Goal: Find specific page/section: Find specific page/section

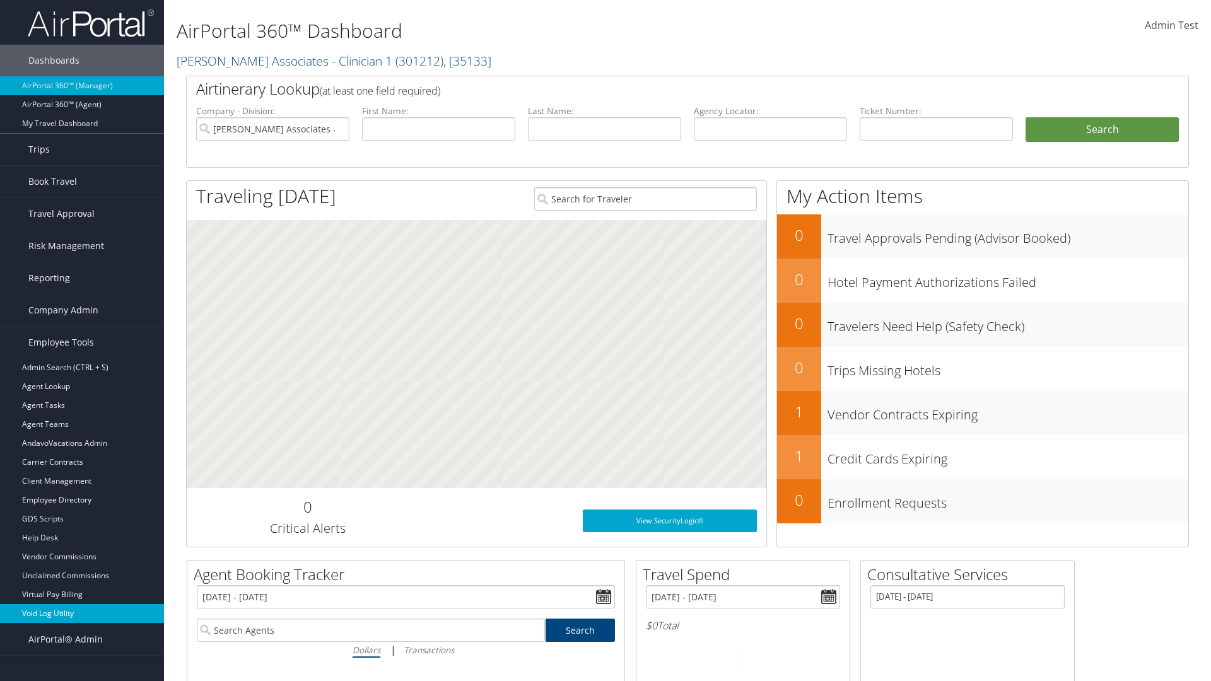
click at [82, 614] on link "Void Log Utility" at bounding box center [82, 613] width 164 height 19
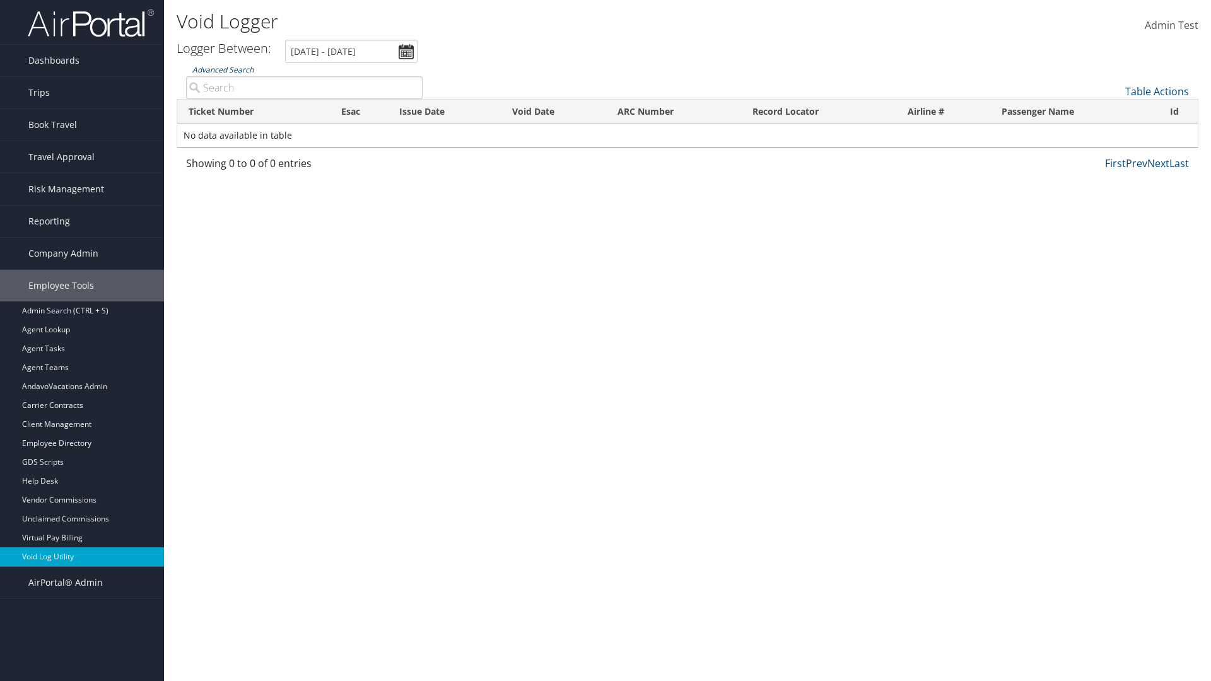
click at [223, 69] on link "Advanced Search" at bounding box center [222, 69] width 61 height 11
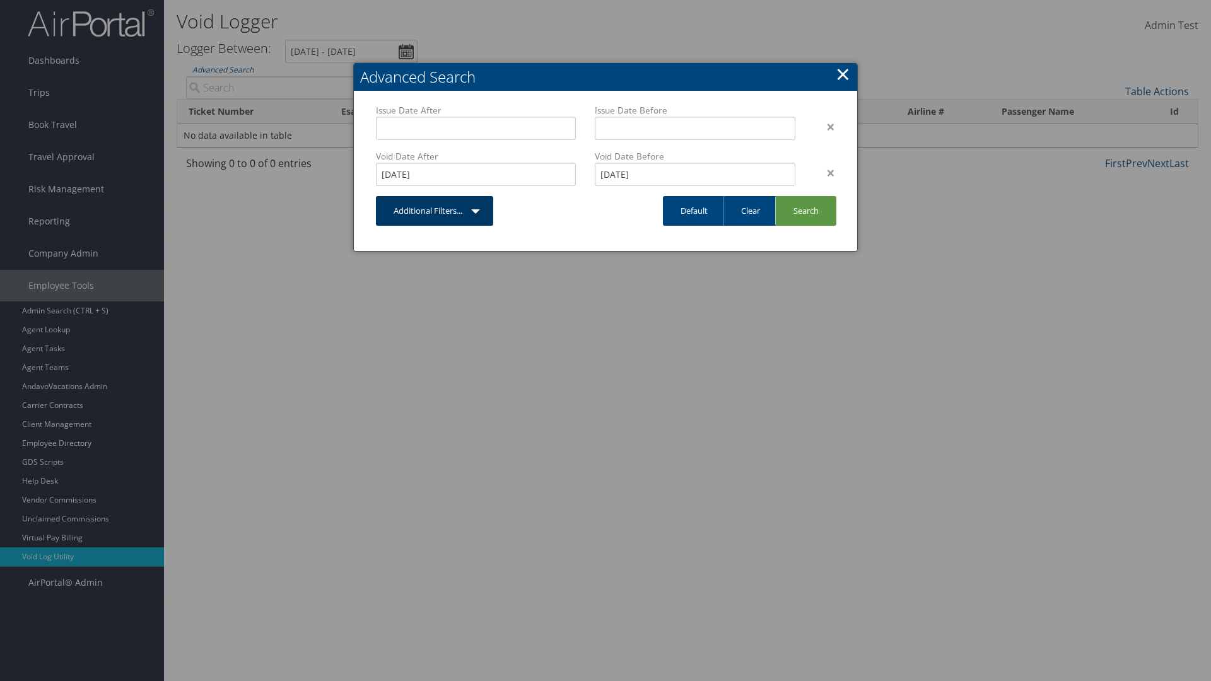
click at [434, 211] on link "Additional Filters..." at bounding box center [434, 211] width 117 height 30
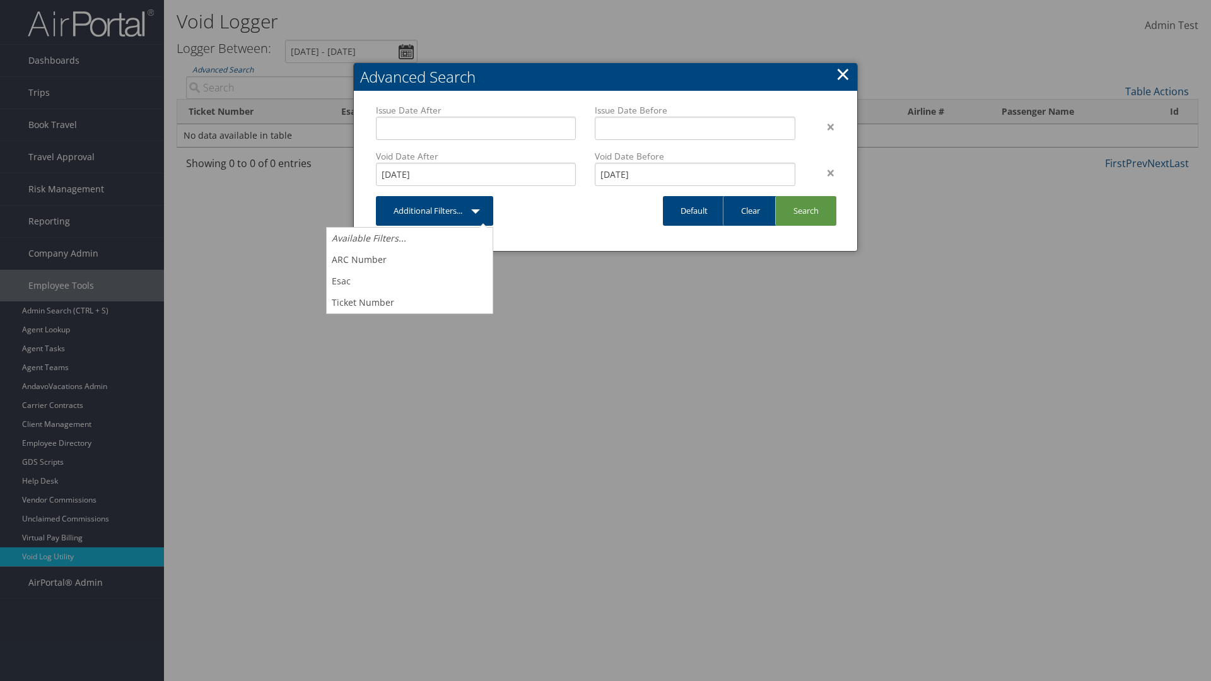
click at [842, 74] on link "×" at bounding box center [842, 73] width 15 height 25
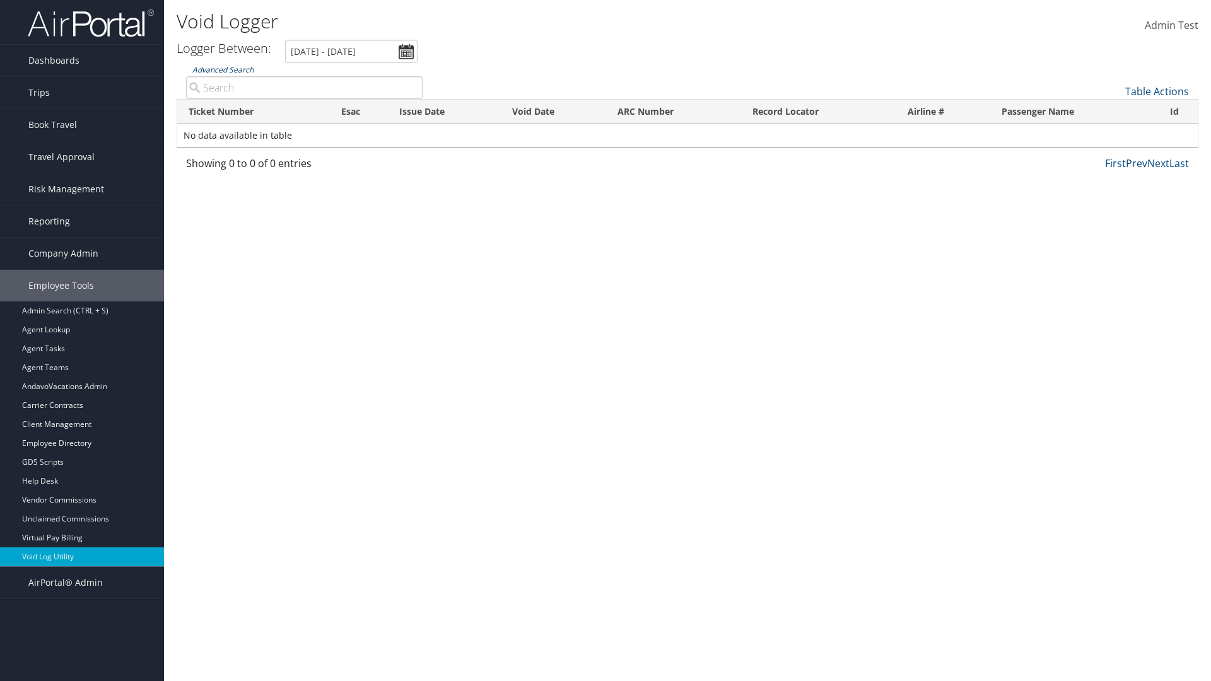
click at [223, 69] on link "Advanced Search" at bounding box center [222, 69] width 61 height 11
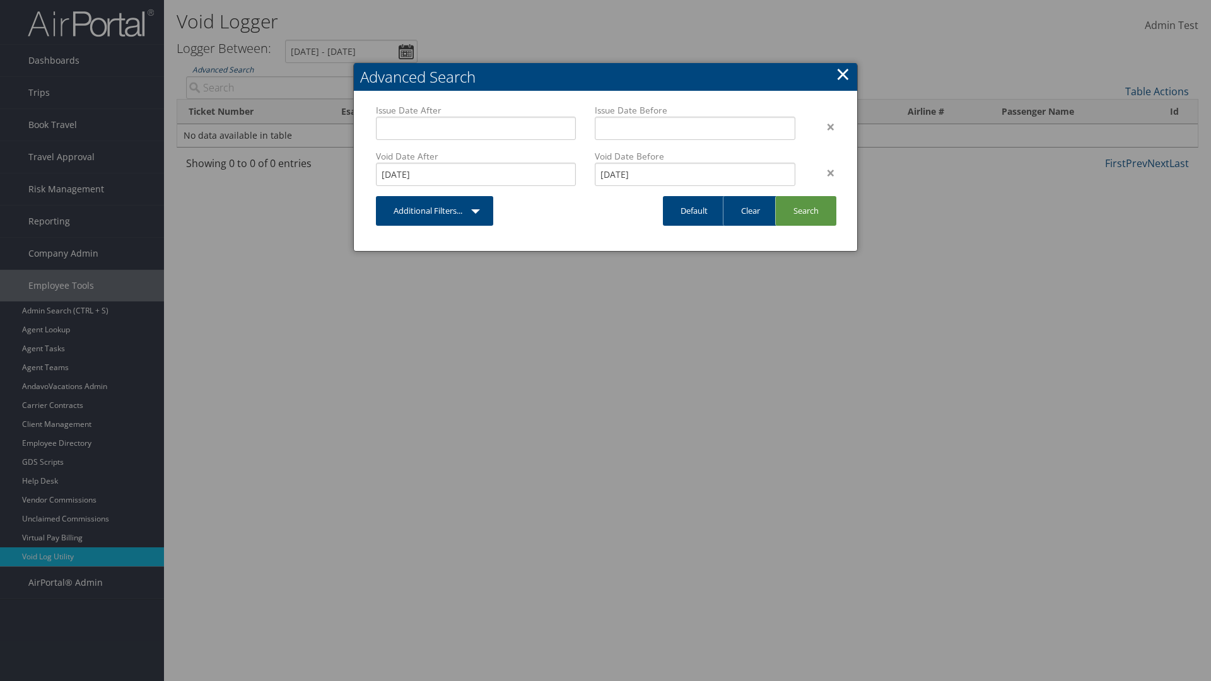
click at [824, 126] on div "×" at bounding box center [825, 126] width 40 height 15
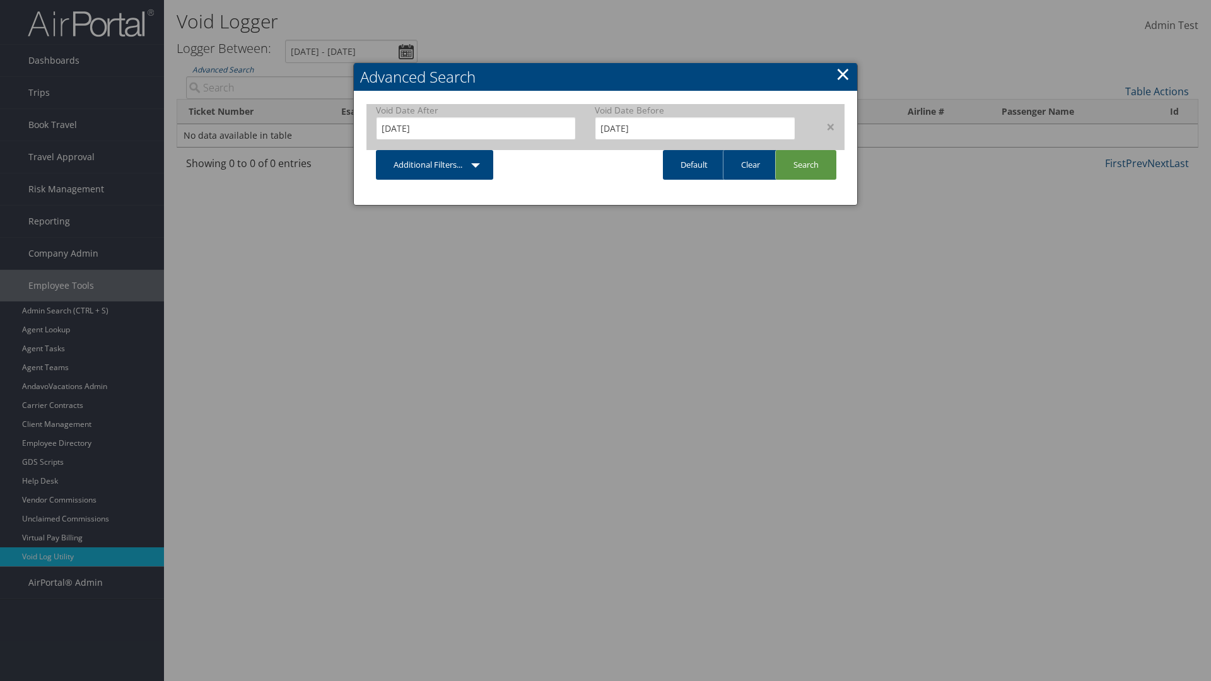
click at [824, 126] on div "×" at bounding box center [825, 126] width 40 height 15
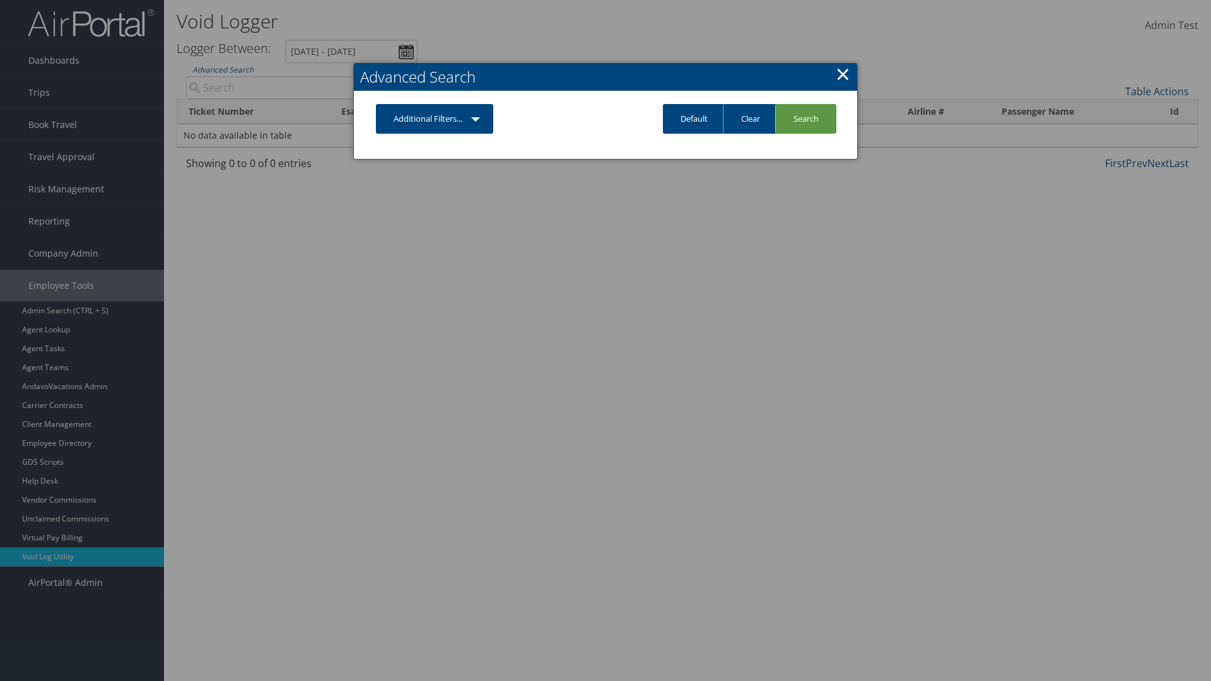
click at [434, 119] on link "Additional Filters..." at bounding box center [434, 119] width 117 height 30
click at [0, 0] on link "Issue Date" at bounding box center [0, 0] width 0 height 0
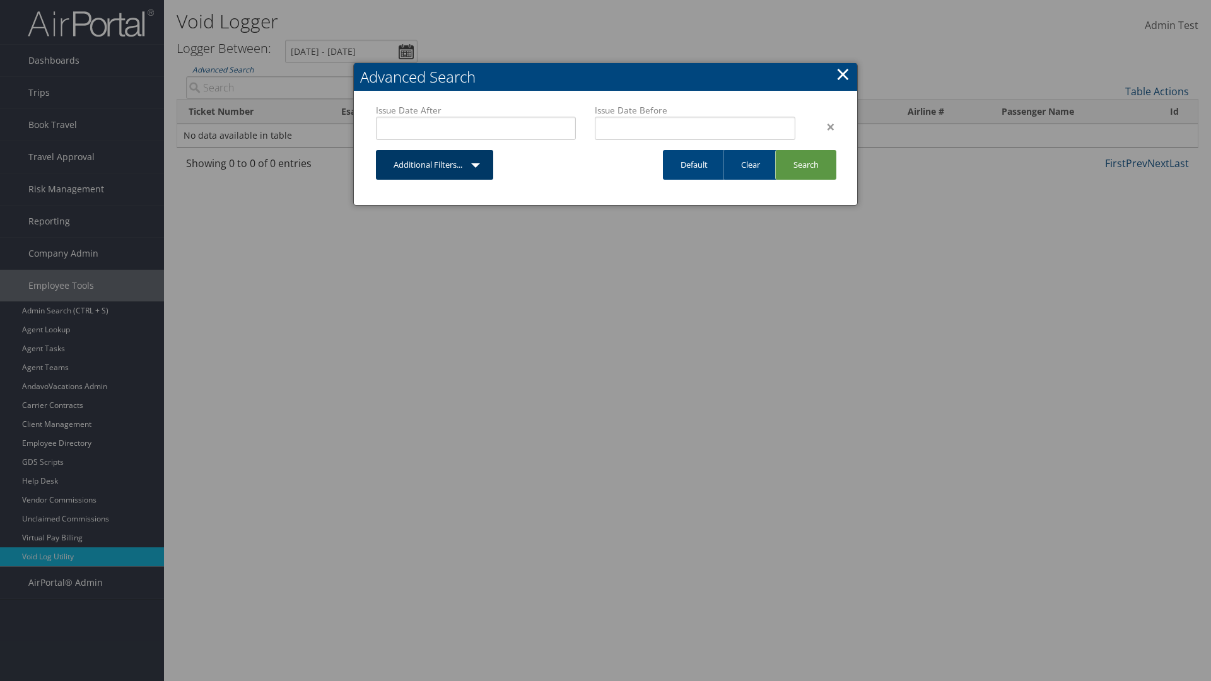
click at [434, 165] on link "Additional Filters..." at bounding box center [434, 165] width 117 height 30
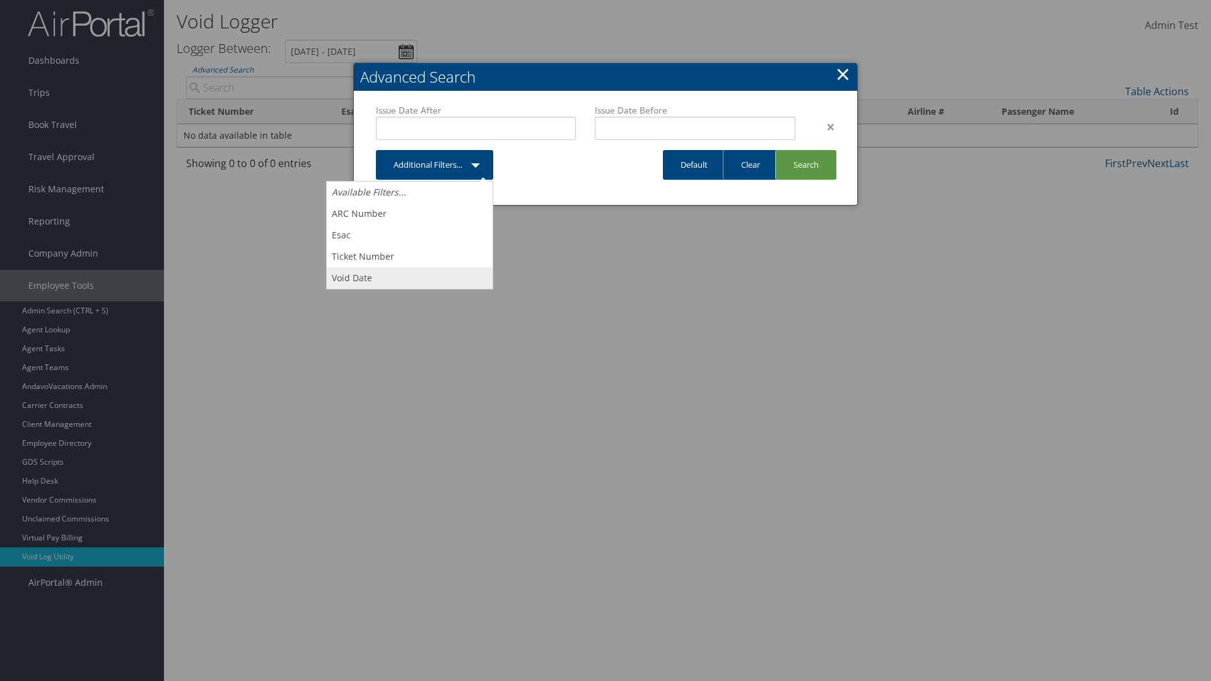
click at [409, 277] on link "Void Date" at bounding box center [410, 277] width 166 height 21
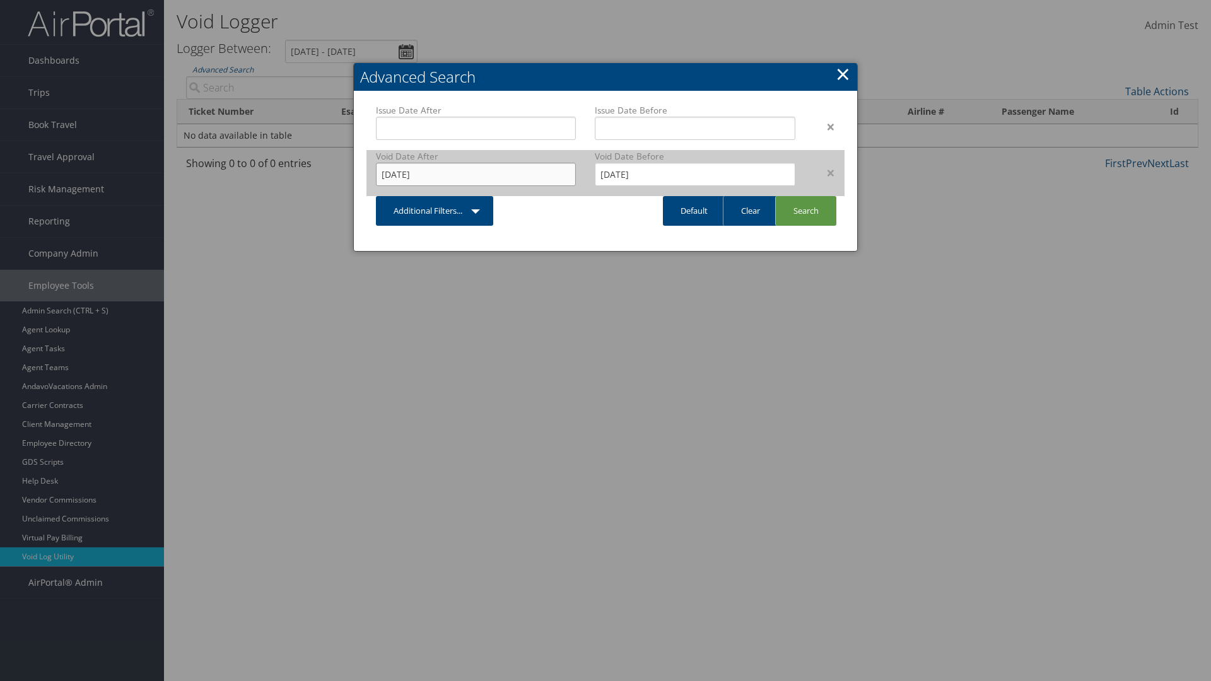
click at [475, 174] on input "[DATE]" at bounding box center [476, 174] width 200 height 23
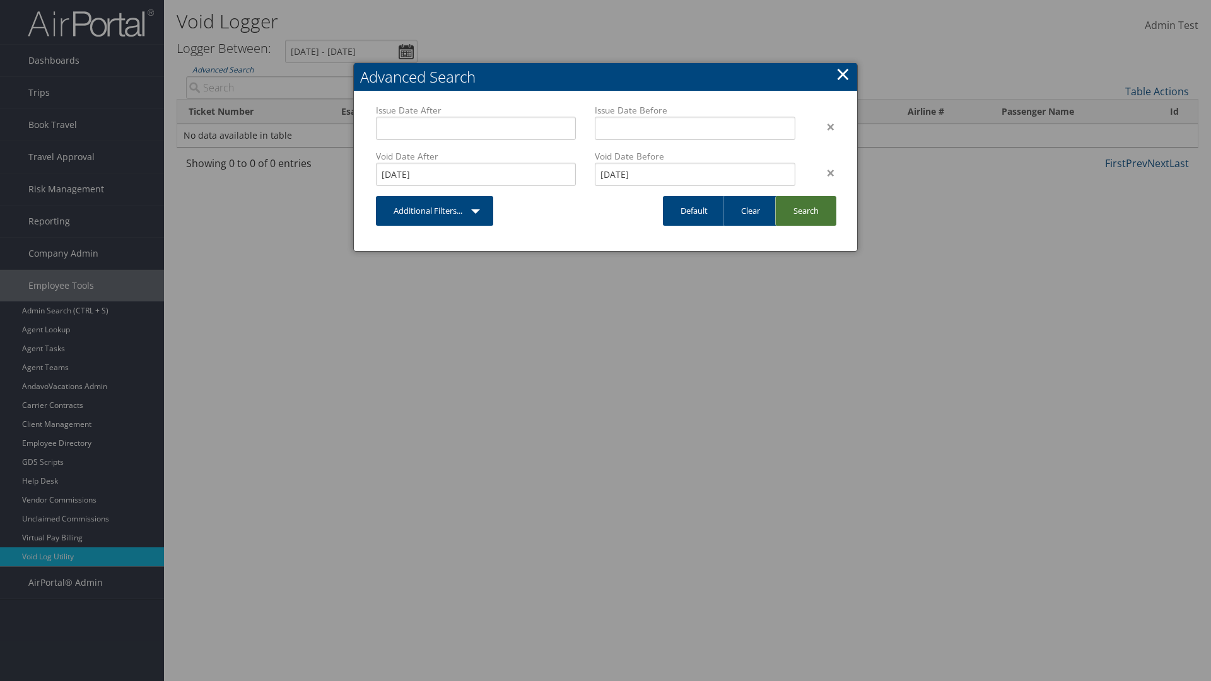
click at [805, 211] on link "Search" at bounding box center [805, 211] width 61 height 30
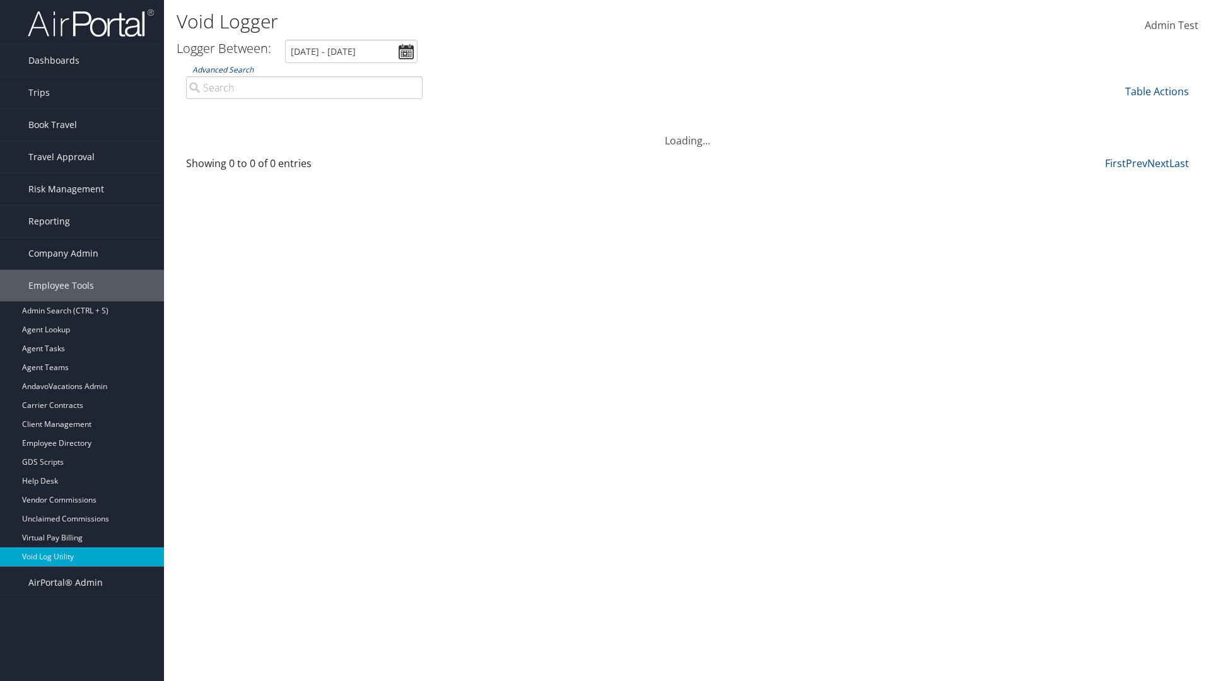
click at [223, 69] on link "Advanced Search" at bounding box center [222, 69] width 61 height 11
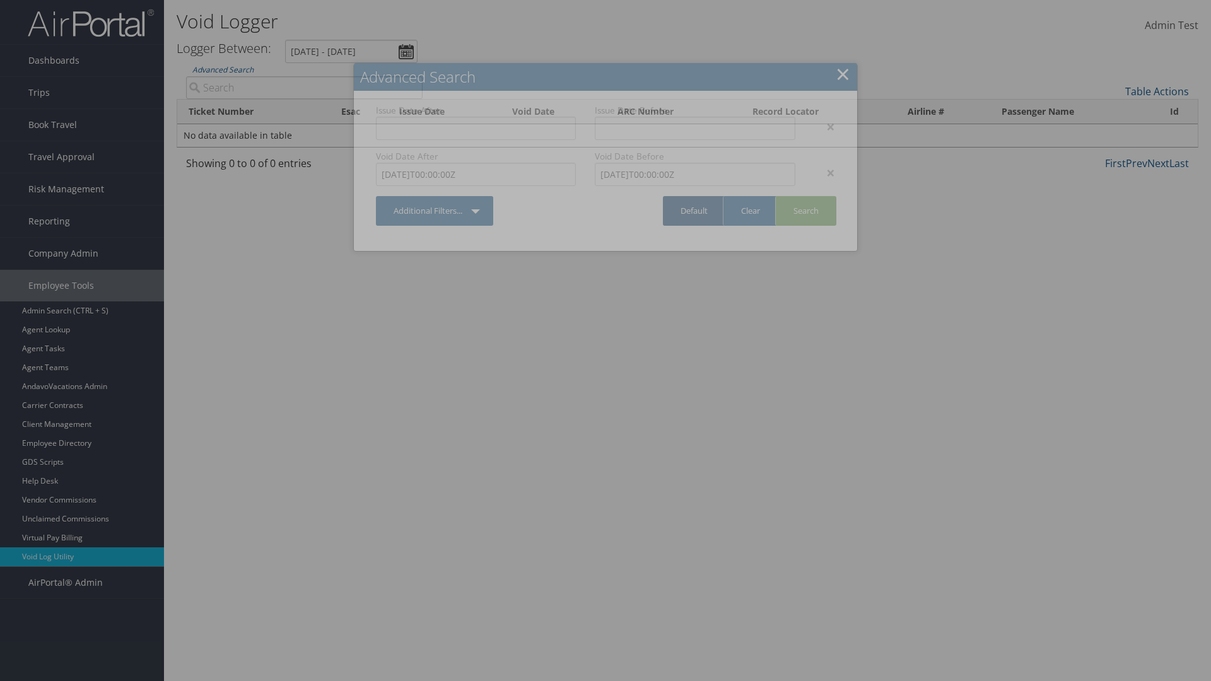
click at [694, 211] on link "Default" at bounding box center [694, 211] width 62 height 30
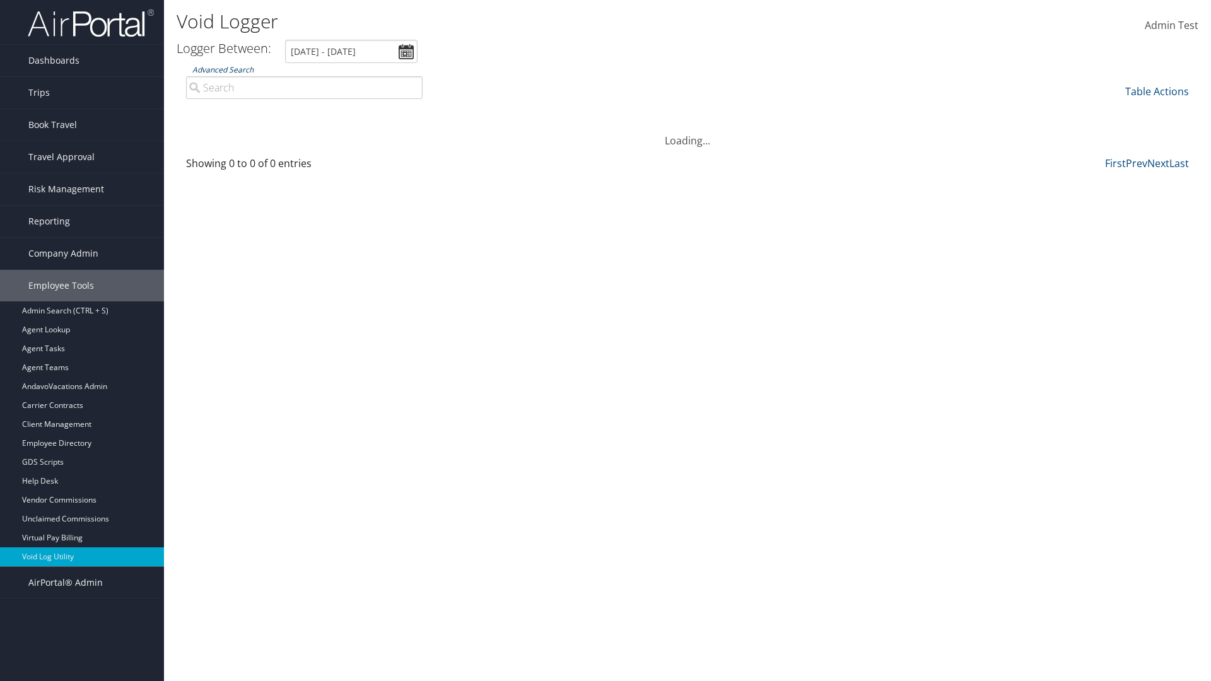
click at [223, 69] on link "Advanced Search" at bounding box center [222, 69] width 61 height 11
